Goal: Task Accomplishment & Management: Use online tool/utility

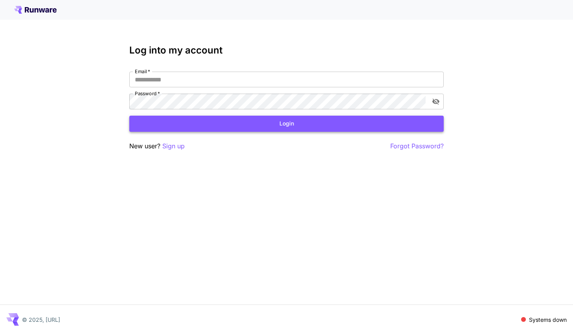
type input "**********"
click at [275, 126] on button "Login" at bounding box center [286, 124] width 315 height 16
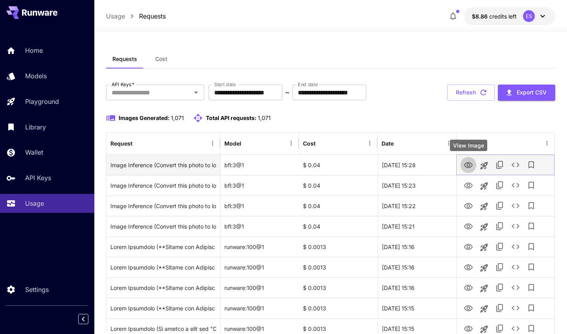
click at [468, 164] on icon "View Image" at bounding box center [468, 164] width 9 height 9
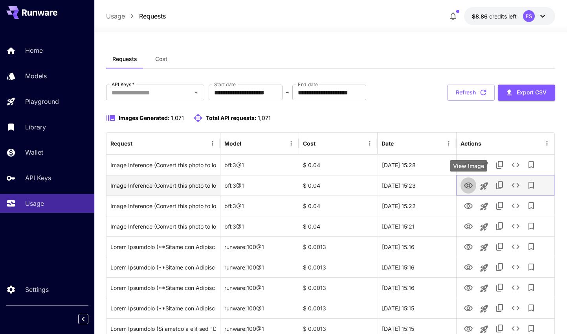
click at [465, 181] on icon "View Image" at bounding box center [468, 185] width 9 height 9
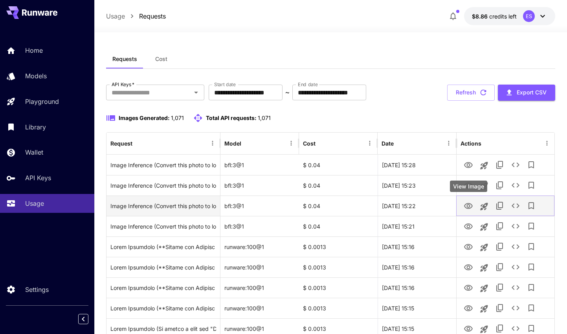
click at [469, 204] on icon "View Image" at bounding box center [468, 206] width 9 height 6
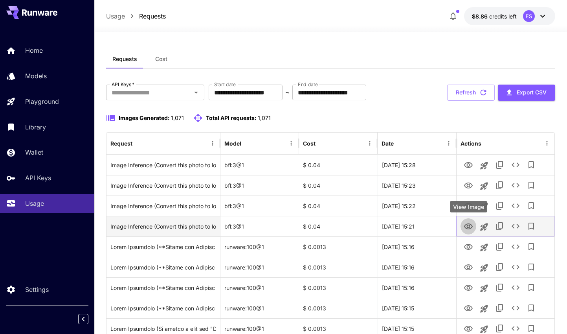
click at [467, 228] on icon "View Image" at bounding box center [468, 226] width 9 height 9
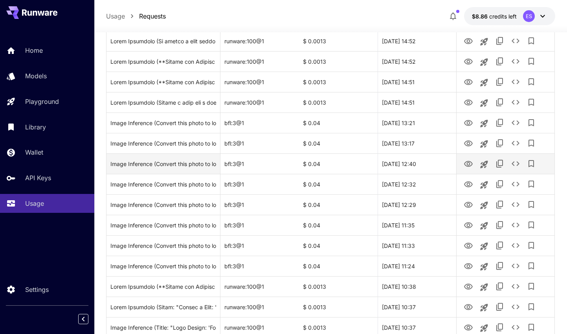
scroll to position [888, 0]
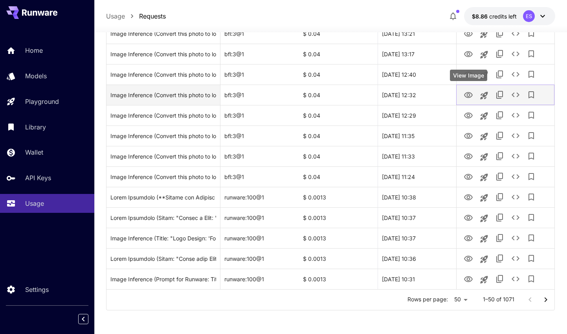
click at [466, 92] on icon "View Image" at bounding box center [468, 95] width 9 height 6
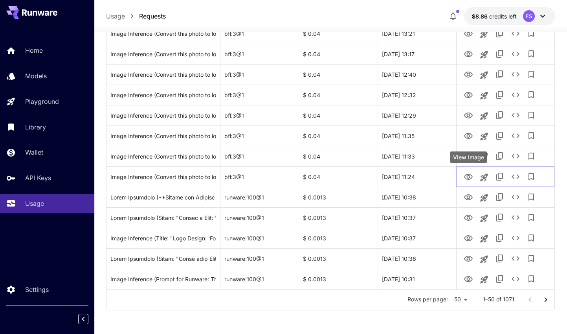
click at [464, 155] on div "View Image" at bounding box center [468, 156] width 37 height 11
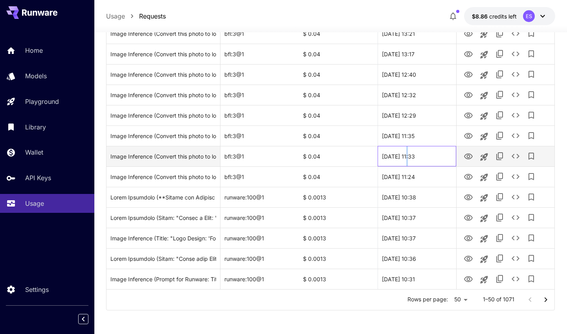
click at [408, 146] on div "[DATE] 11:33" at bounding box center [417, 156] width 79 height 20
click at [472, 158] on icon "View Image" at bounding box center [468, 156] width 9 height 9
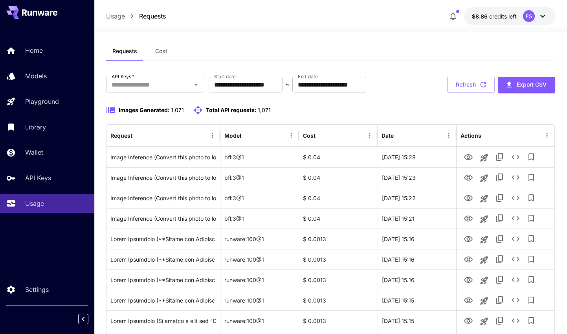
scroll to position [0, 0]
